Goal: Information Seeking & Learning: Learn about a topic

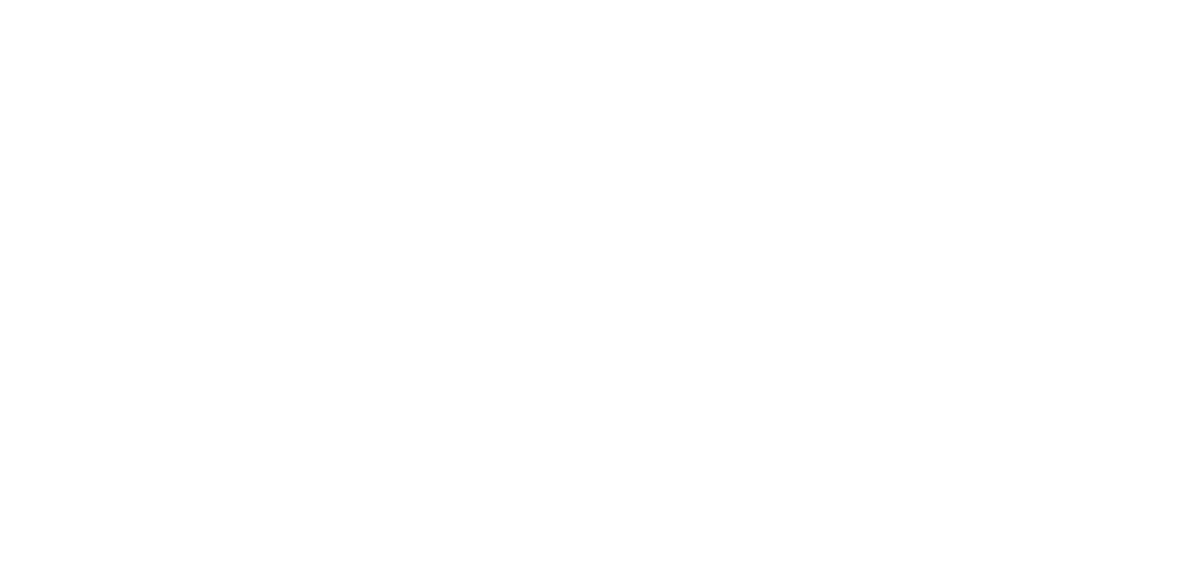
click at [548, 151] on div at bounding box center [599, 284] width 1199 height 568
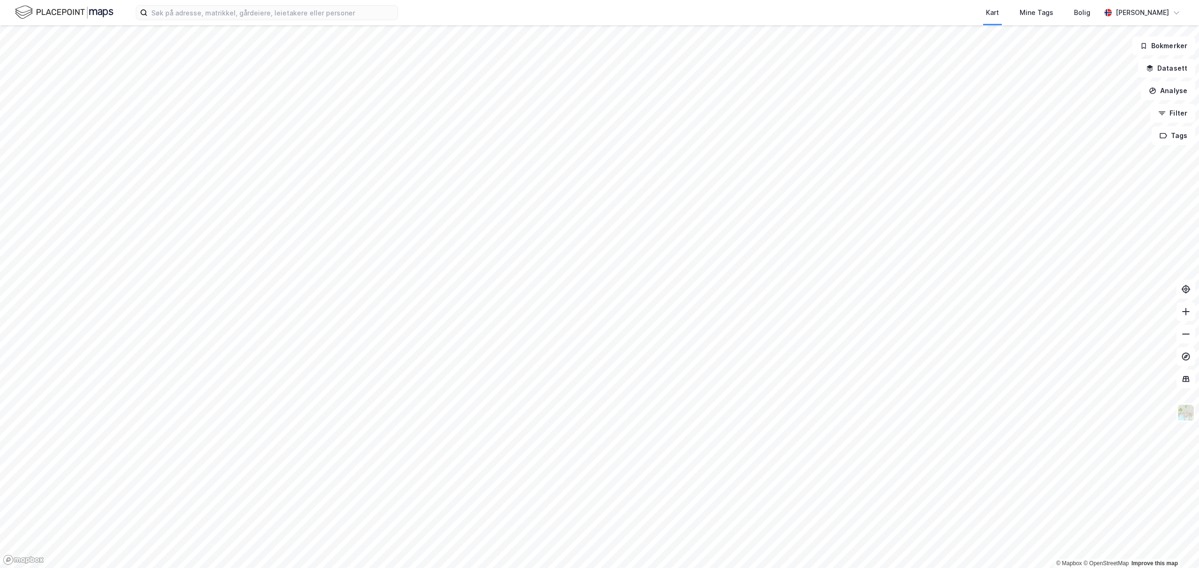
click at [258, 22] on div "Kart Mine Tags Bolig [PERSON_NAME]" at bounding box center [599, 12] width 1199 height 25
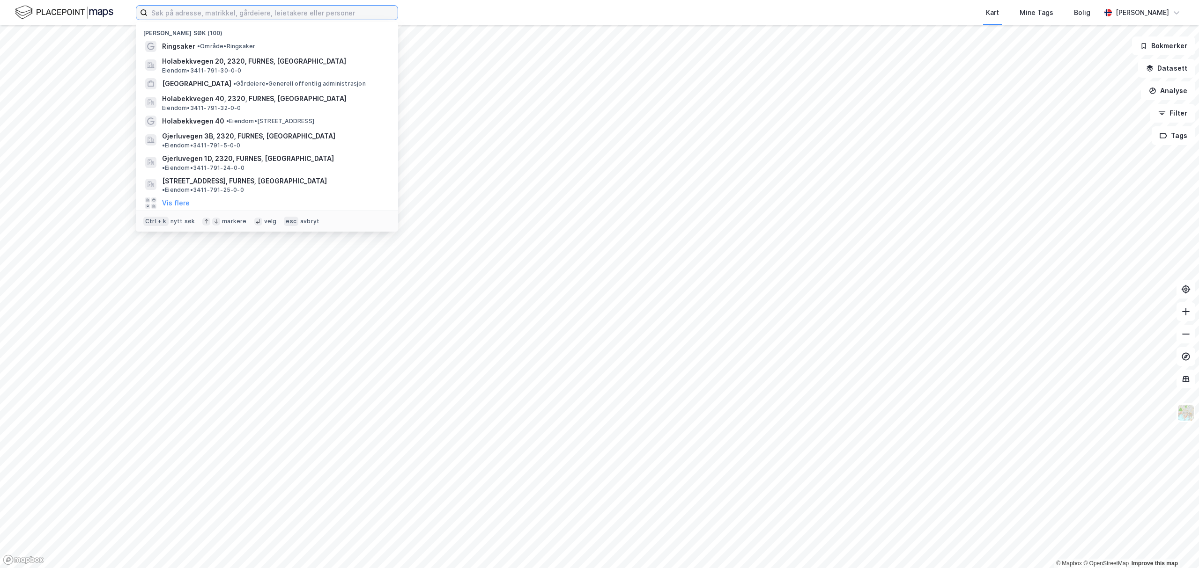
click at [254, 10] on input at bounding box center [272, 13] width 250 height 14
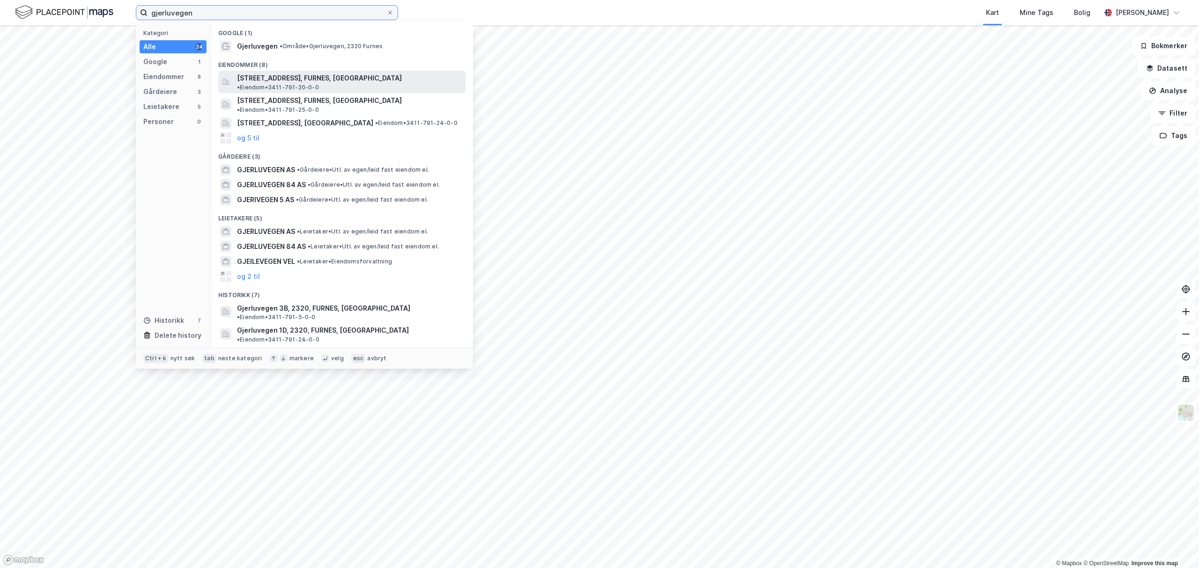
type input "gjerluvegen"
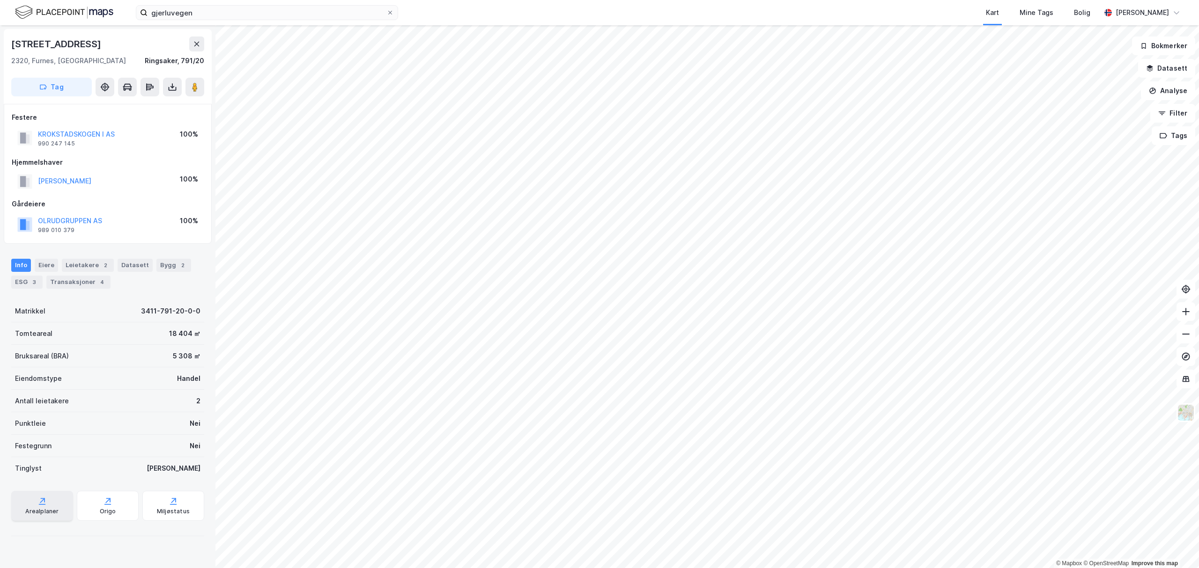
click at [30, 506] on div "Arealplaner" at bounding box center [42, 506] width 62 height 30
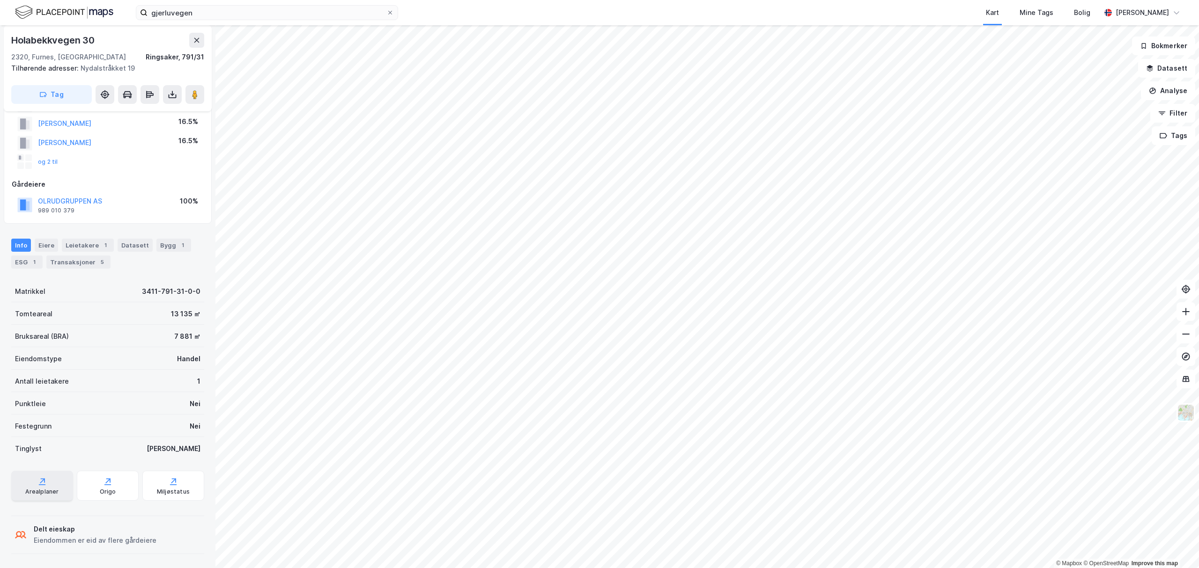
scroll to position [89, 0]
click at [30, 485] on div "Arealplaner" at bounding box center [42, 485] width 62 height 30
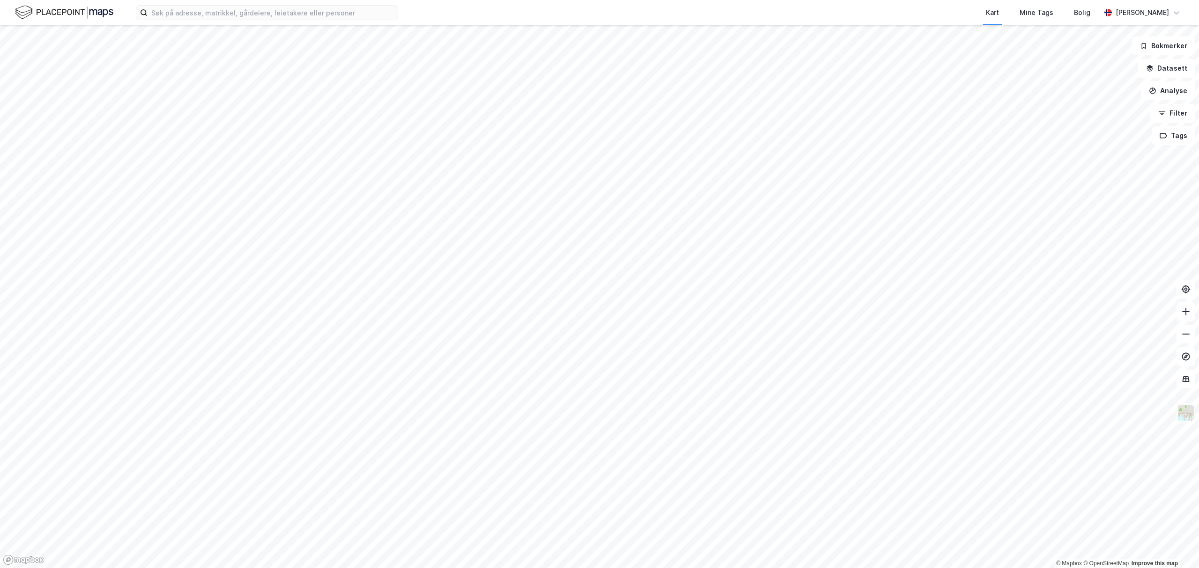
click at [1185, 418] on img at bounding box center [1186, 413] width 18 height 18
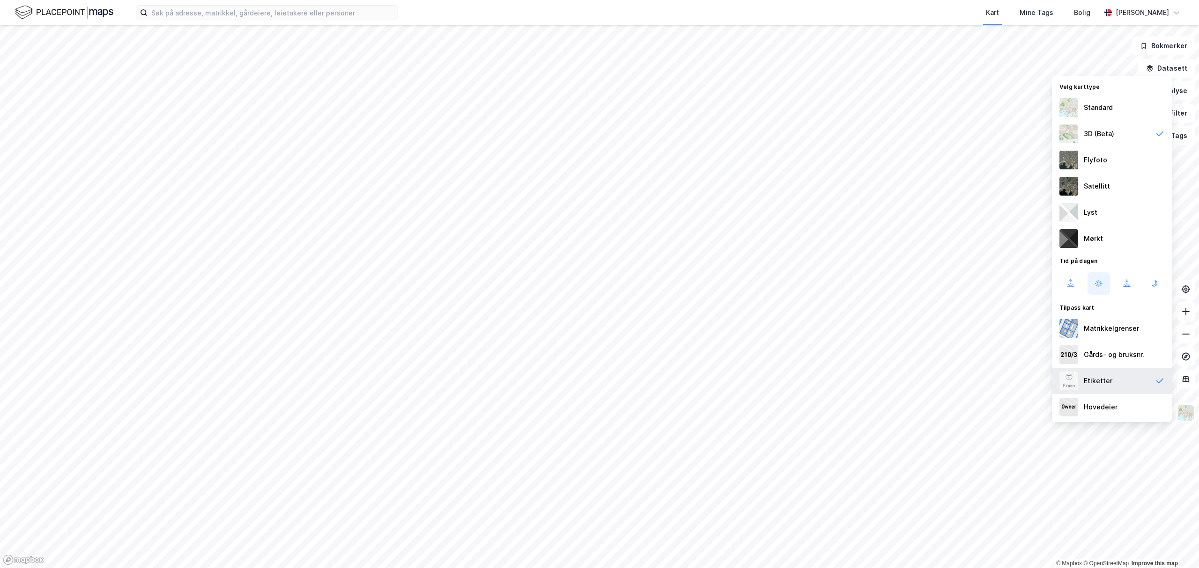
click at [1101, 384] on div "Etiketter" at bounding box center [1097, 381] width 29 height 11
click at [259, 12] on input at bounding box center [272, 13] width 250 height 14
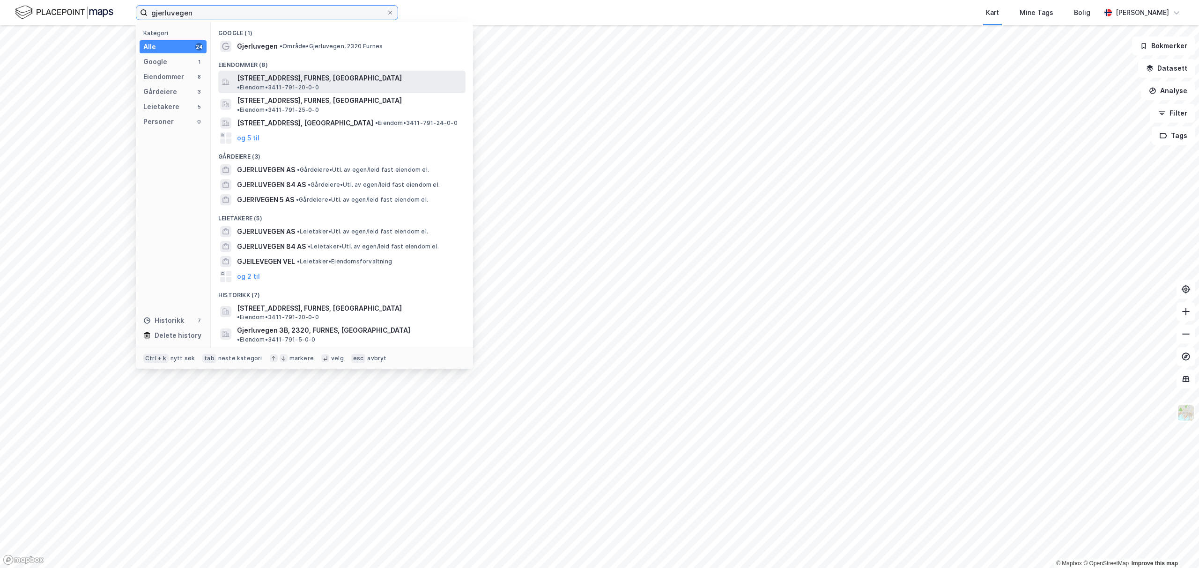
type input "gjerluvegen"
click at [289, 78] on span "[STREET_ADDRESS], FURNES, [GEOGRAPHIC_DATA]" at bounding box center [319, 78] width 165 height 11
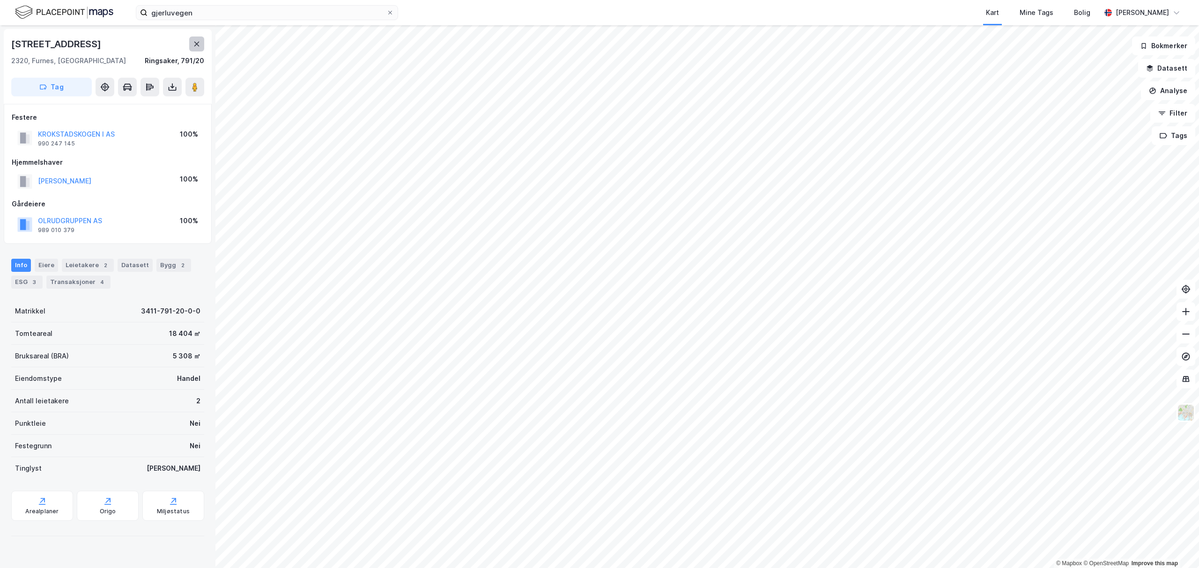
click at [190, 44] on button at bounding box center [196, 44] width 15 height 15
